Goal: Task Accomplishment & Management: Use online tool/utility

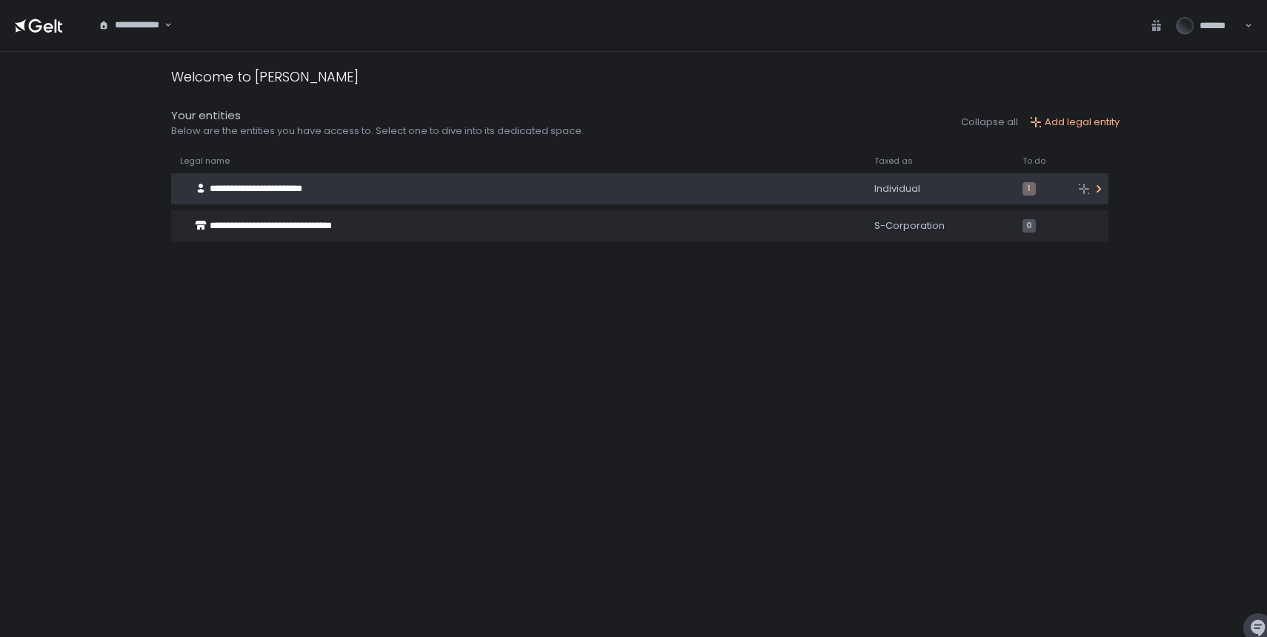
click at [302, 184] on span "**********" at bounding box center [256, 189] width 93 height 10
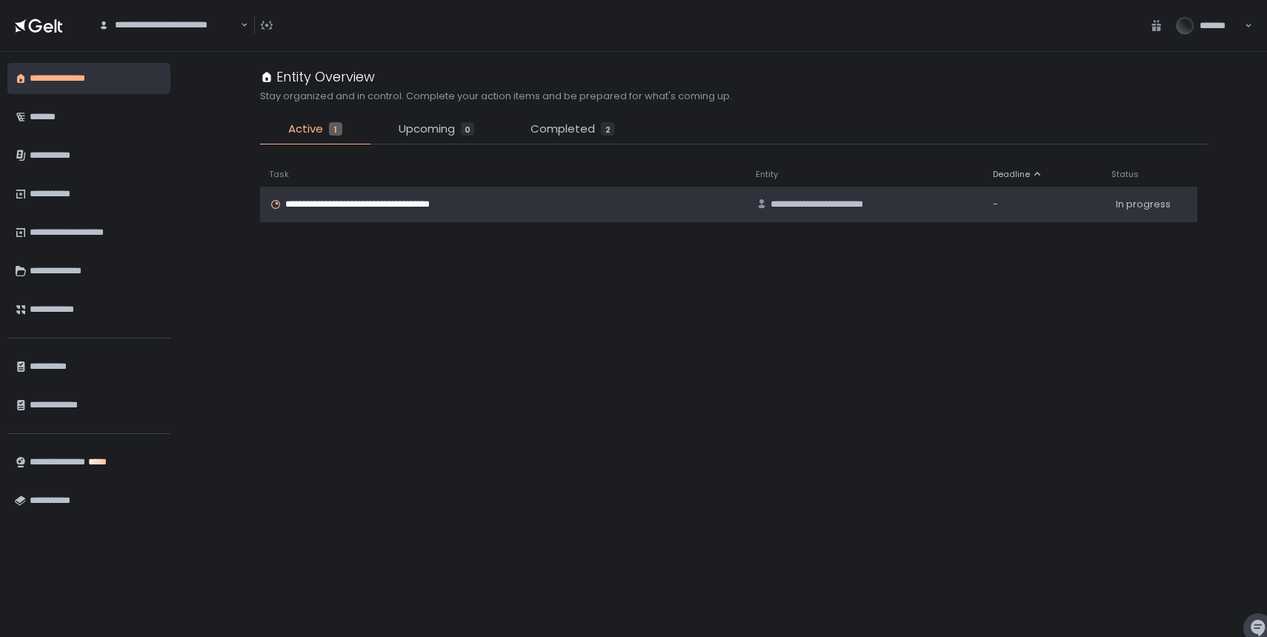
click at [318, 211] on td "**********" at bounding box center [503, 205] width 487 height 36
